Goal: Task Accomplishment & Management: Use online tool/utility

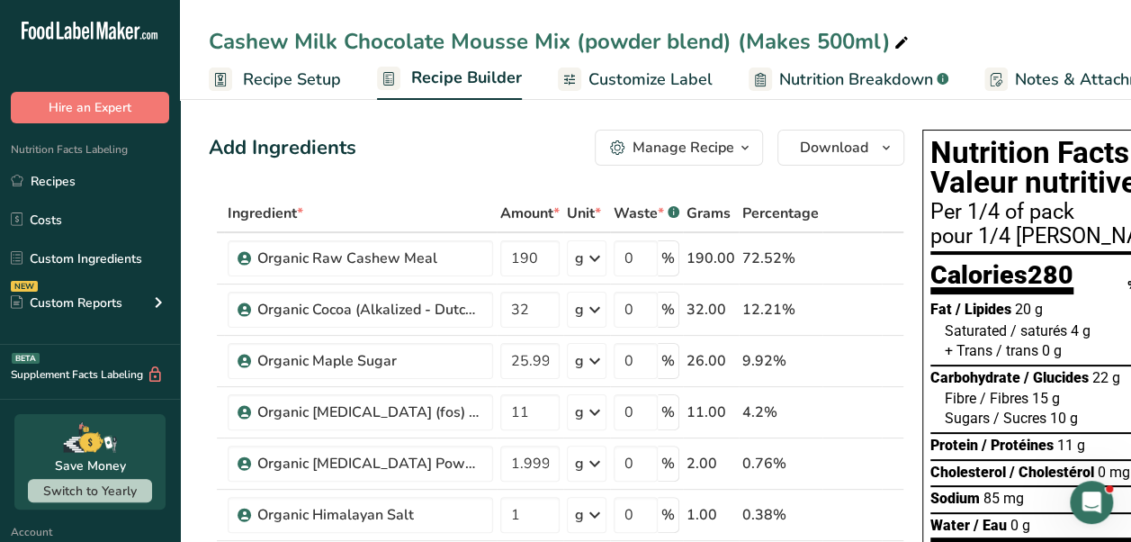
scroll to position [109, 0]
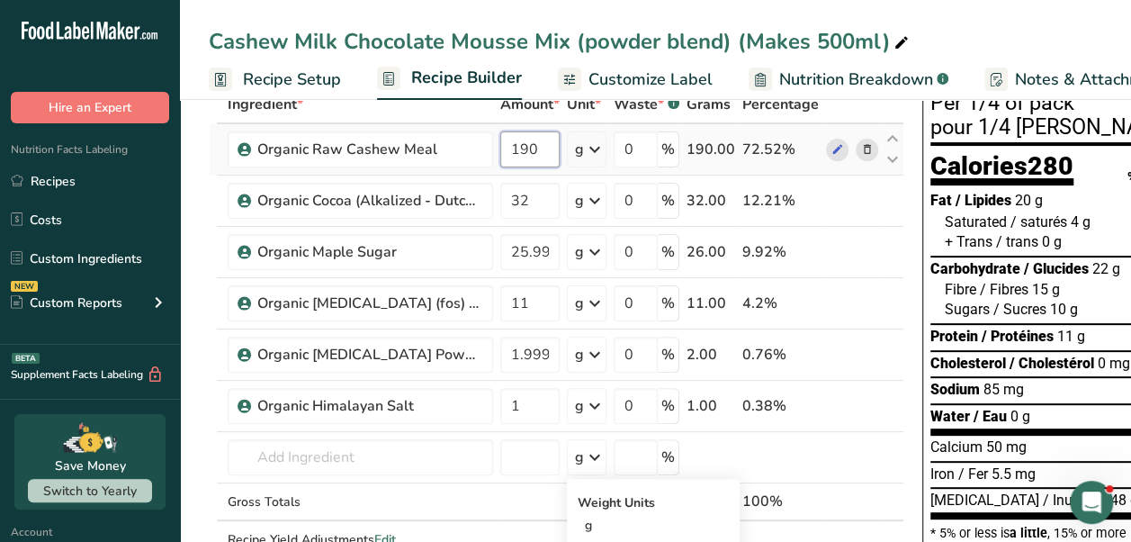
click at [535, 137] on input "190" at bounding box center [529, 149] width 59 height 36
type input "180"
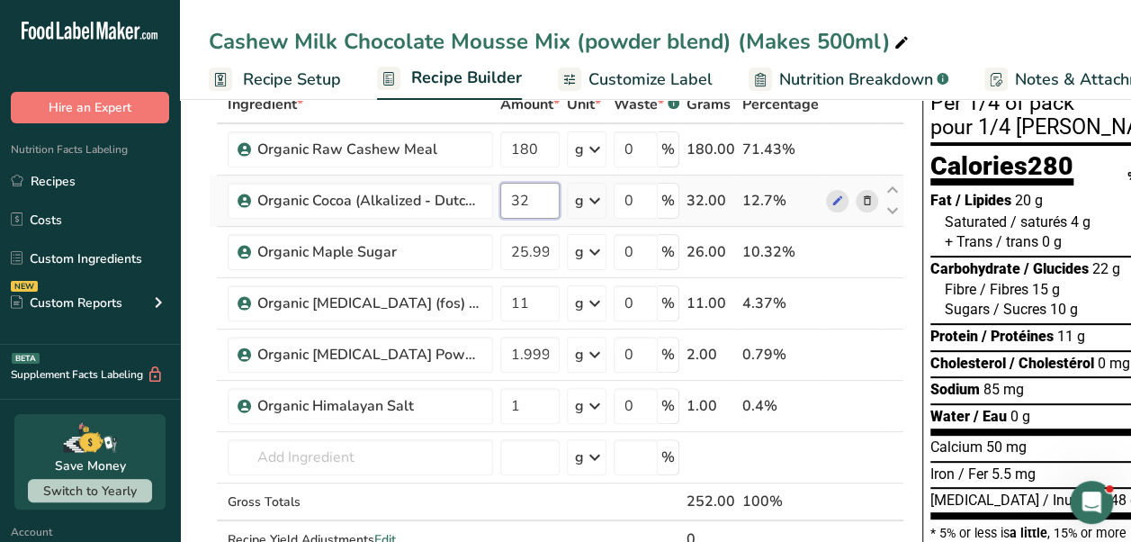
click at [535, 205] on div "Ingredient * Amount * Unit * Waste * .a-a{fill:#347362;}.b-a{fill:#fff;} Grams …" at bounding box center [557, 340] width 696 height 510
type input "38"
click at [542, 250] on div "Ingredient * Amount * Unit * Waste * .a-a{fill:#347362;}.b-a{fill:#fff;} Grams …" at bounding box center [557, 340] width 696 height 510
type input "2"
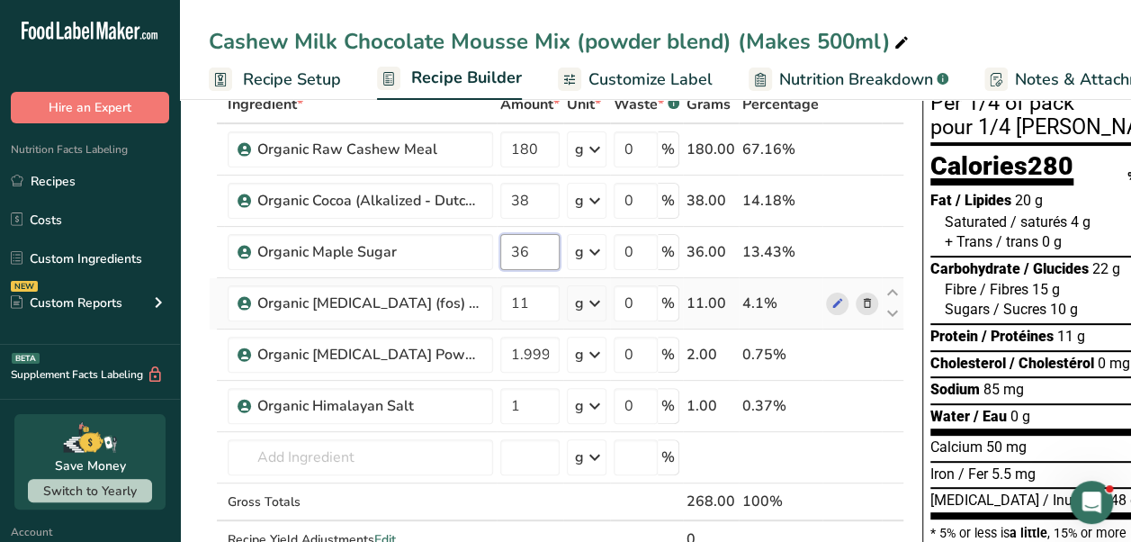
type input "36"
click at [860, 305] on div "Ingredient * Amount * Unit * Waste * .a-a{fill:#347362;}.b-a{fill:#fff;} Grams …" at bounding box center [557, 340] width 696 height 510
click at [862, 310] on icon at bounding box center [867, 303] width 13 height 19
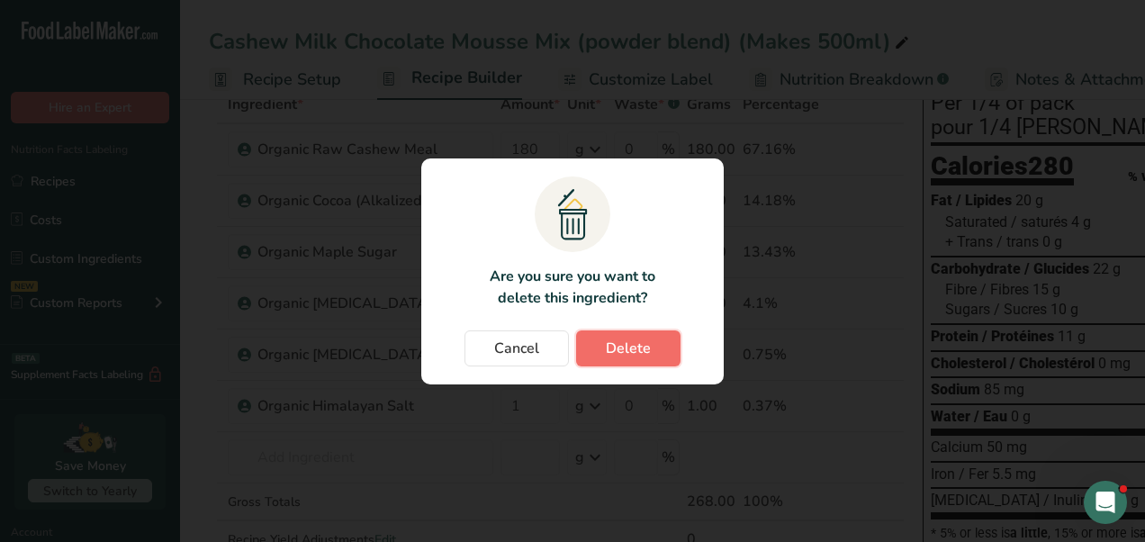
click at [651, 351] on button "Delete" at bounding box center [628, 348] width 104 height 36
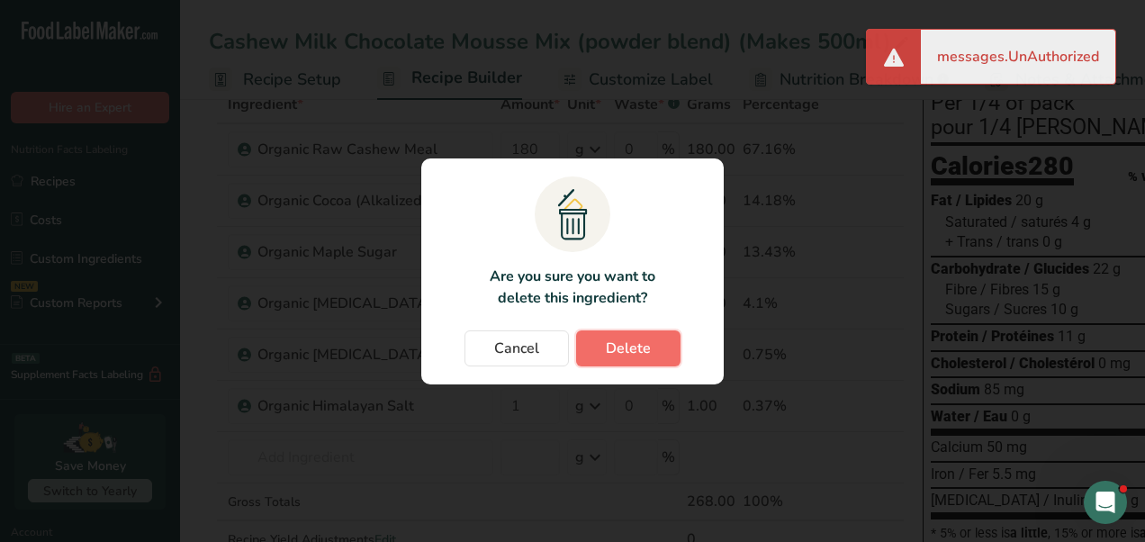
click at [651, 351] on button "Delete" at bounding box center [628, 348] width 104 height 36
click at [626, 360] on button "Delete" at bounding box center [628, 348] width 104 height 36
click at [959, 54] on div "messages.UnAuthorized" at bounding box center [1018, 57] width 194 height 54
click at [897, 58] on span at bounding box center [894, 57] width 22 height 22
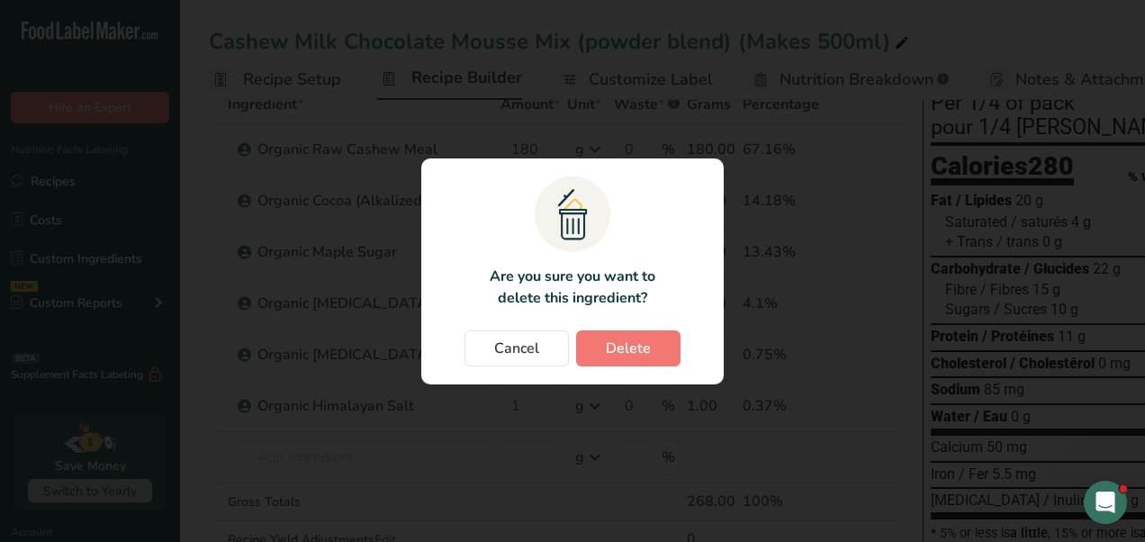
click at [873, 225] on div "Change password modal" at bounding box center [572, 271] width 1145 height 542
click at [616, 350] on span "Delete" at bounding box center [628, 348] width 45 height 22
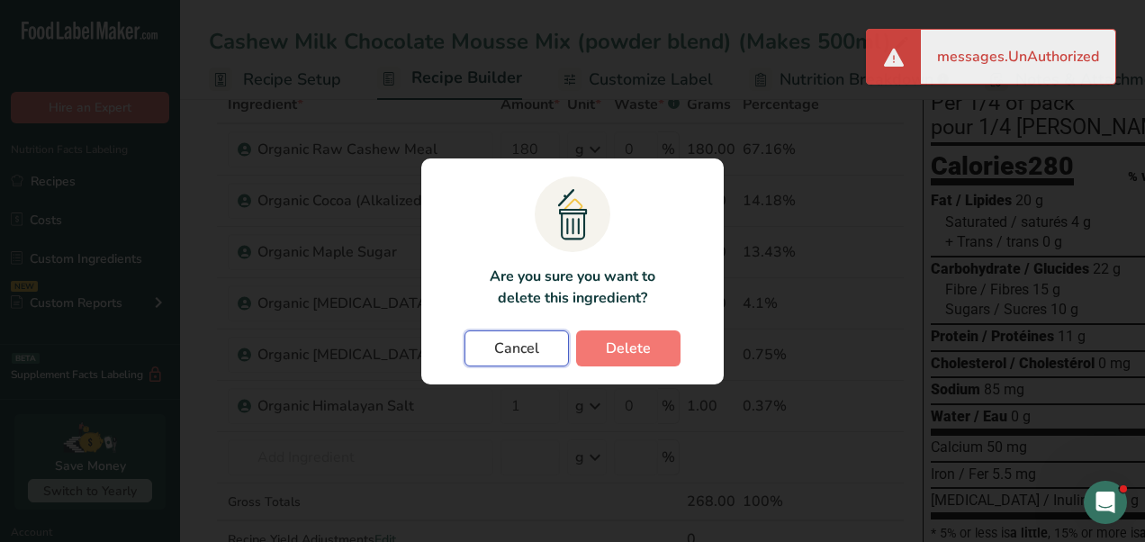
click at [535, 358] on button "Cancel" at bounding box center [516, 348] width 104 height 36
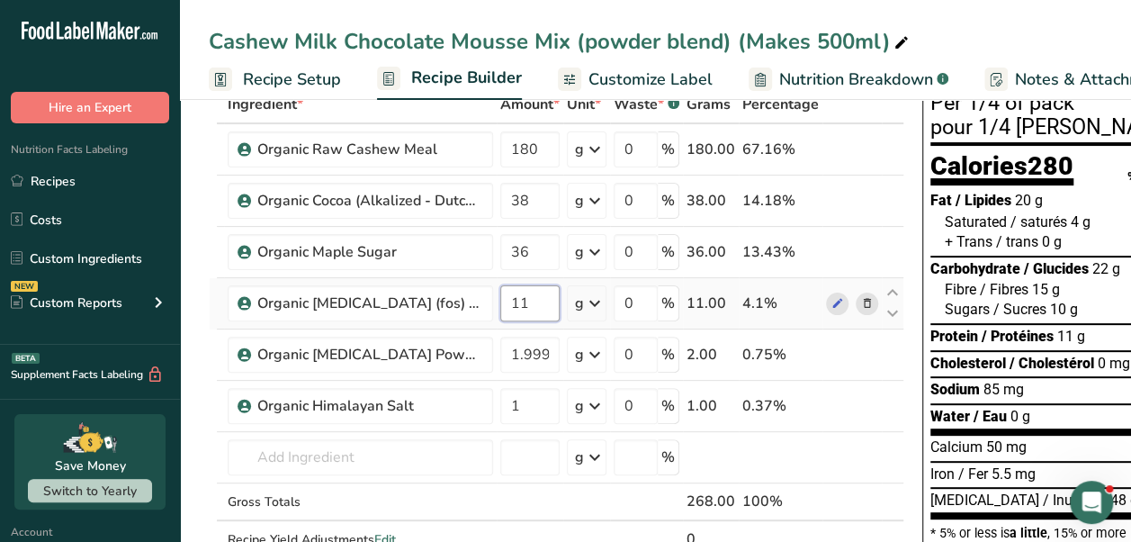
click at [539, 298] on input "11" at bounding box center [529, 303] width 59 height 36
type input "1"
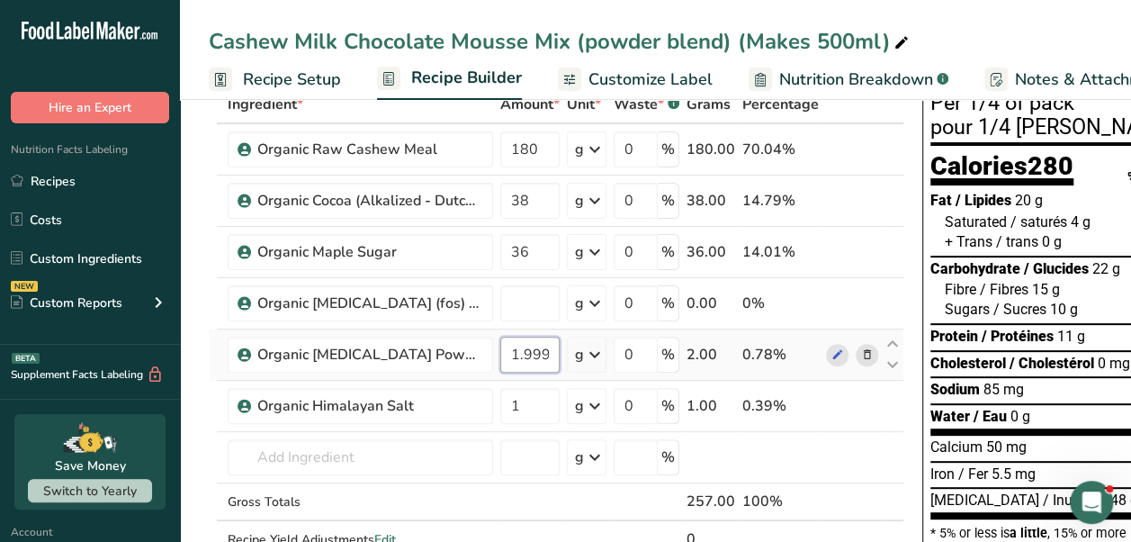
type input "0"
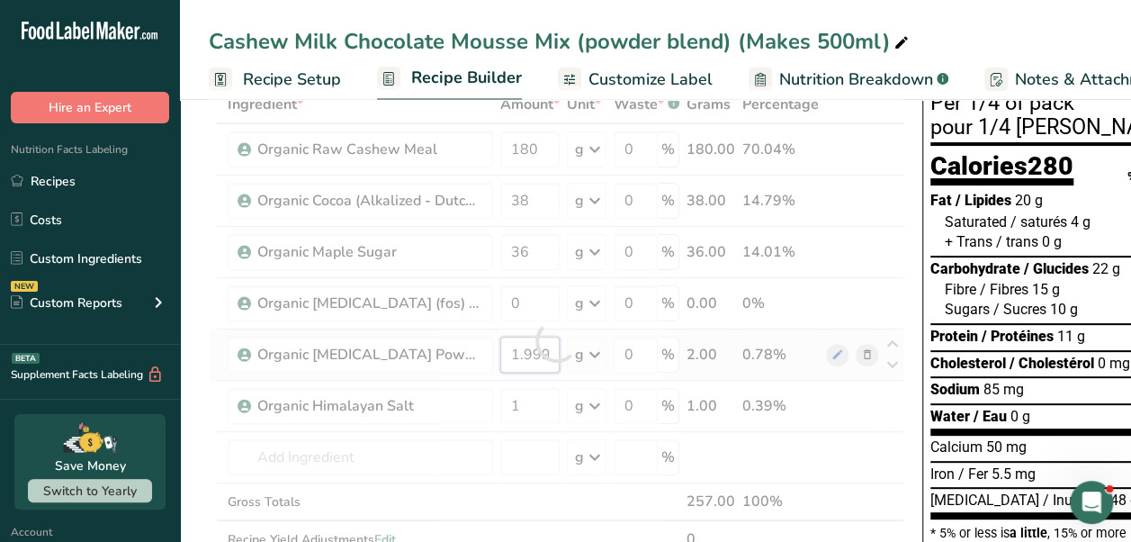
click at [555, 355] on div "Ingredient * Amount * Unit * Waste * .a-a{fill:#347362;}.b-a{fill:#fff;} Grams …" at bounding box center [557, 340] width 696 height 510
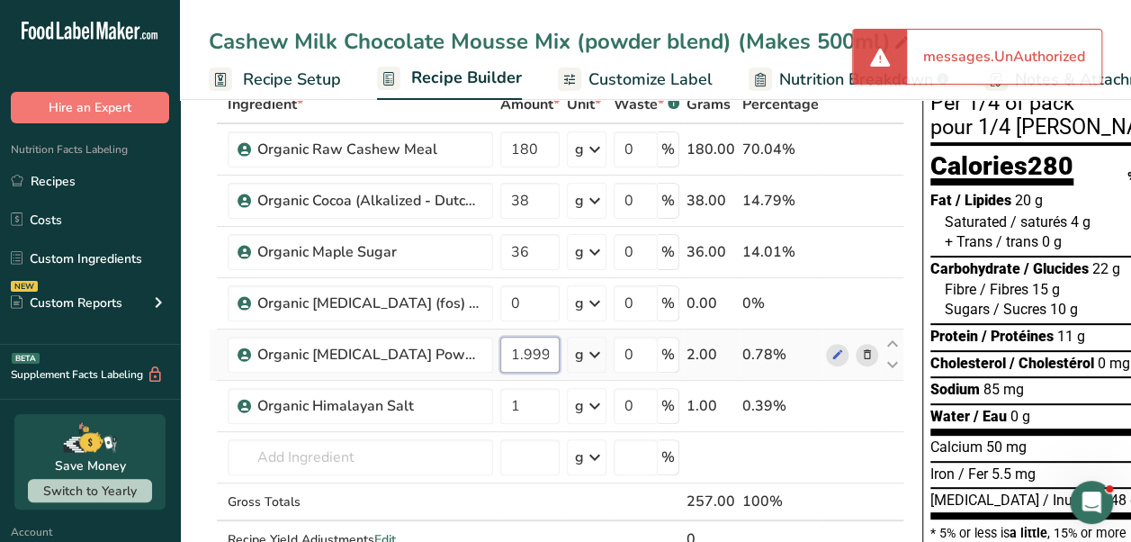
click at [542, 349] on input "1.999999" at bounding box center [529, 355] width 59 height 36
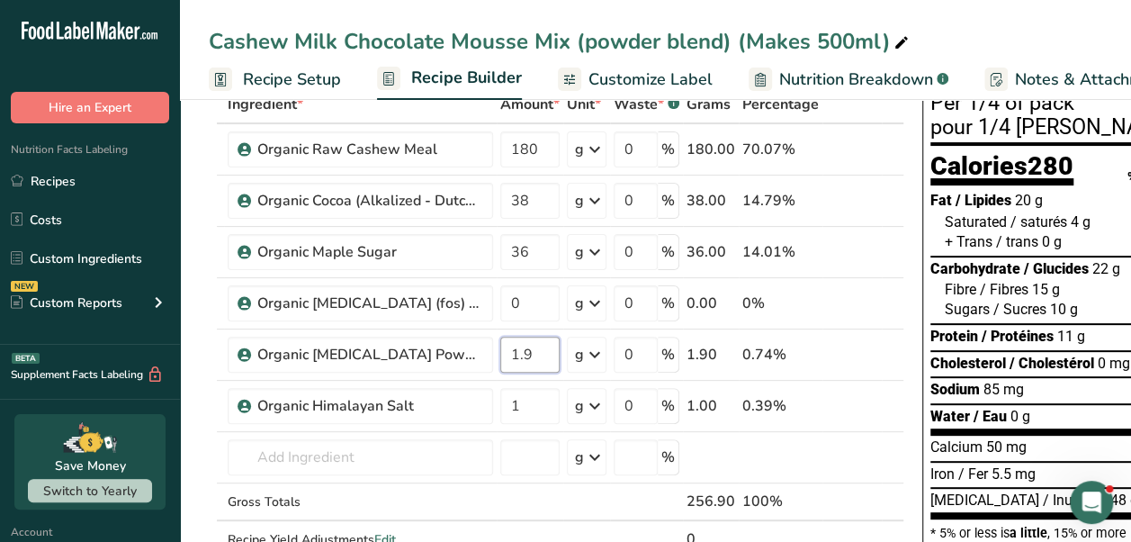
type input "1"
type input "5"
type input "5.999999"
click at [538, 414] on div "Ingredient * Amount * Unit * Waste * .a-a{fill:#347362;}.b-a{fill:#fff;} Grams …" at bounding box center [557, 340] width 696 height 510
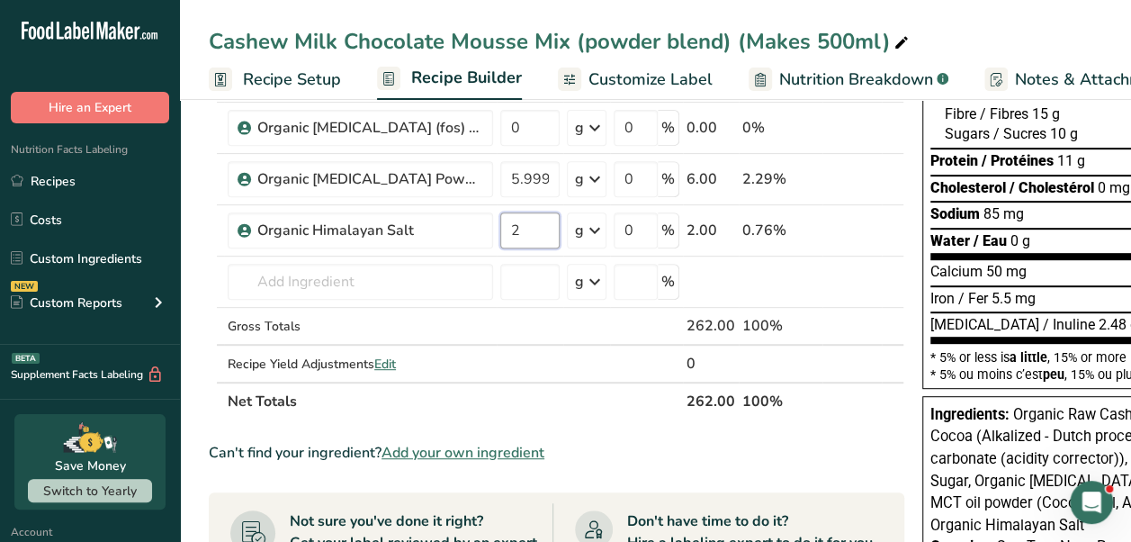
scroll to position [293, 0]
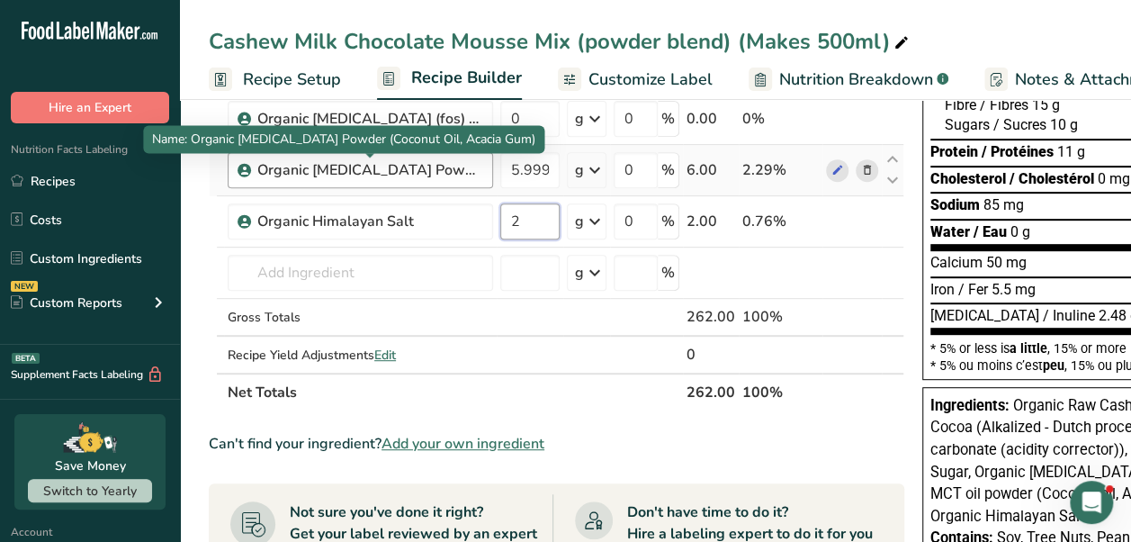
type input "2"
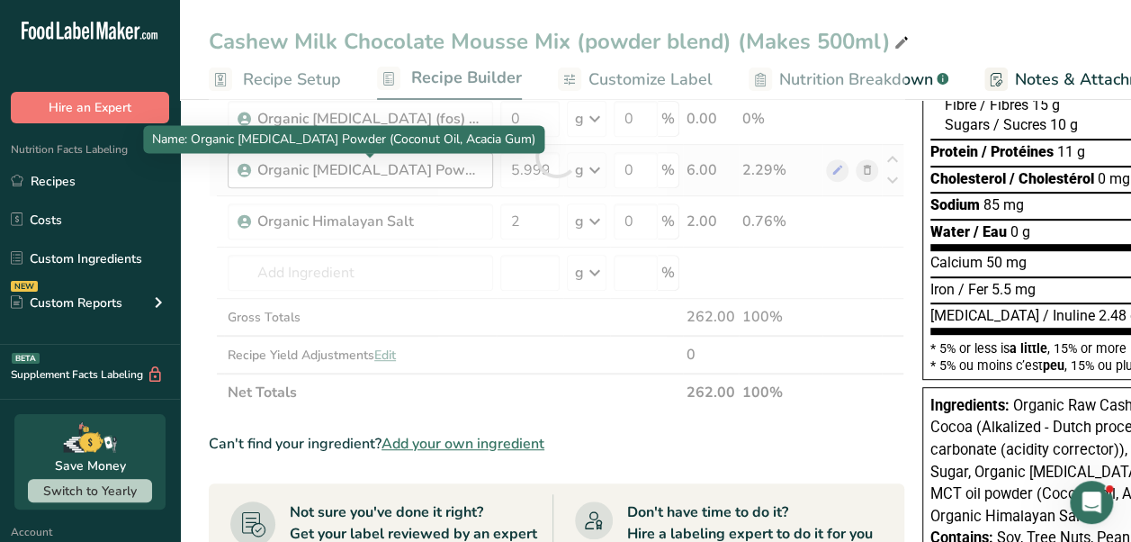
click at [423, 173] on div "Ingredient * Amount * Unit * Waste * .a-a{fill:#347362;}.b-a{fill:#fff;} Grams …" at bounding box center [557, 156] width 696 height 510
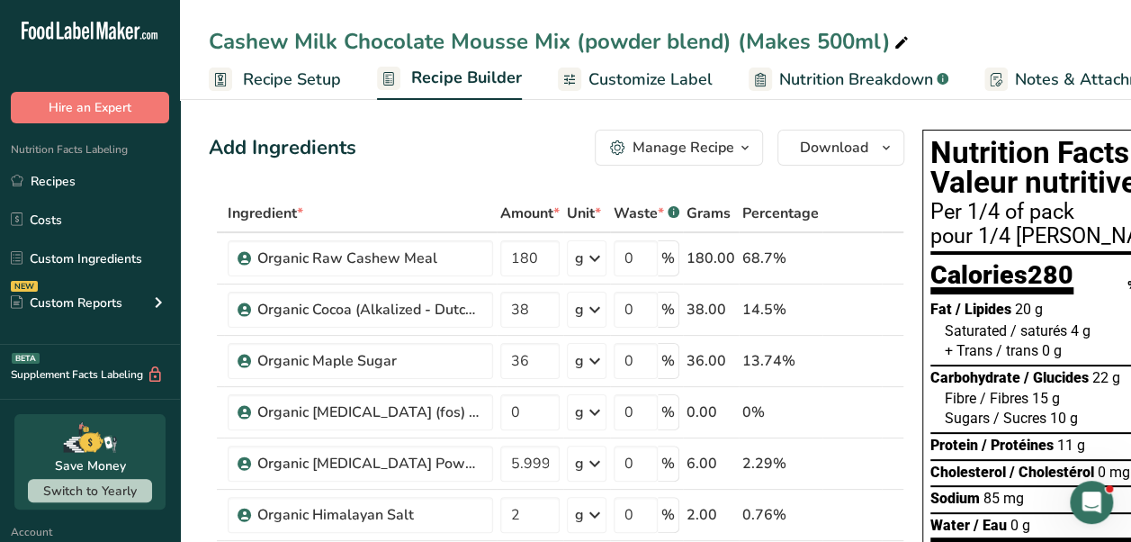
scroll to position [0, 253]
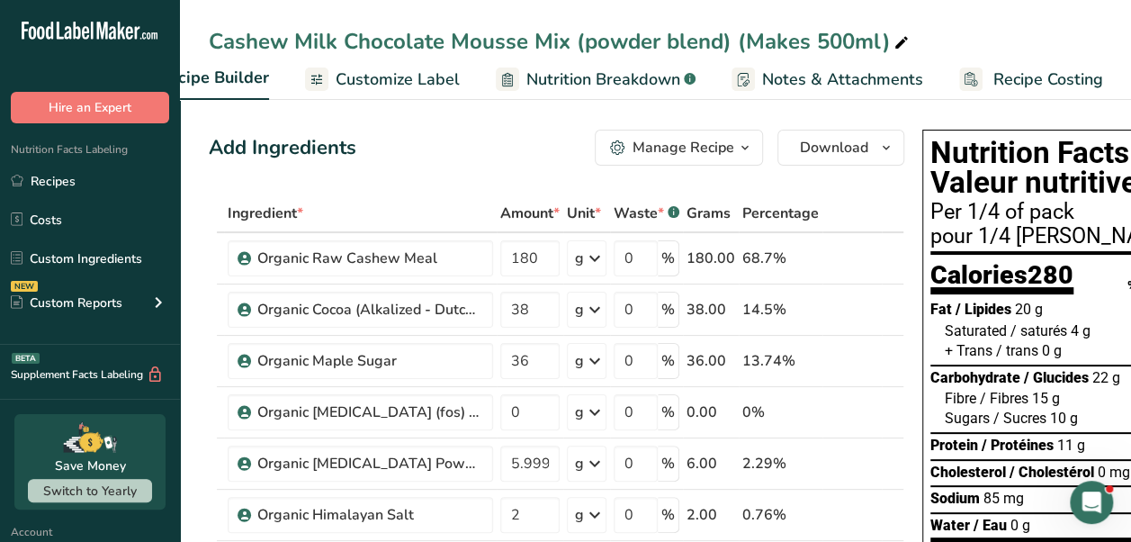
click at [1017, 83] on span "Recipe Costing" at bounding box center [1048, 79] width 110 height 24
